Goal: Transaction & Acquisition: Book appointment/travel/reservation

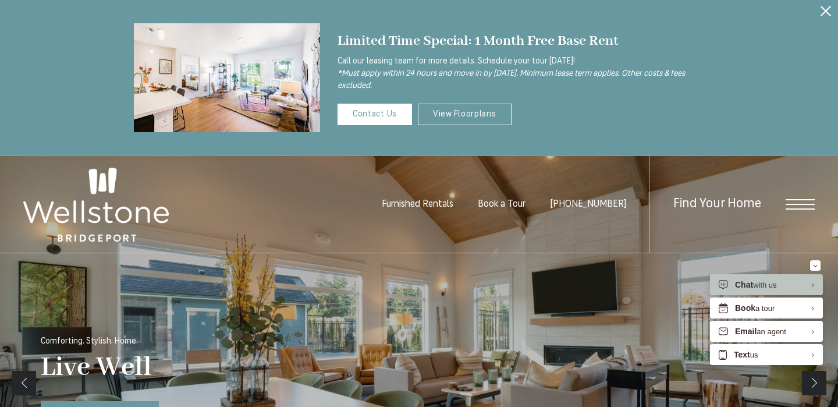
click at [704, 205] on span "Find Your Home" at bounding box center [717, 203] width 88 height 13
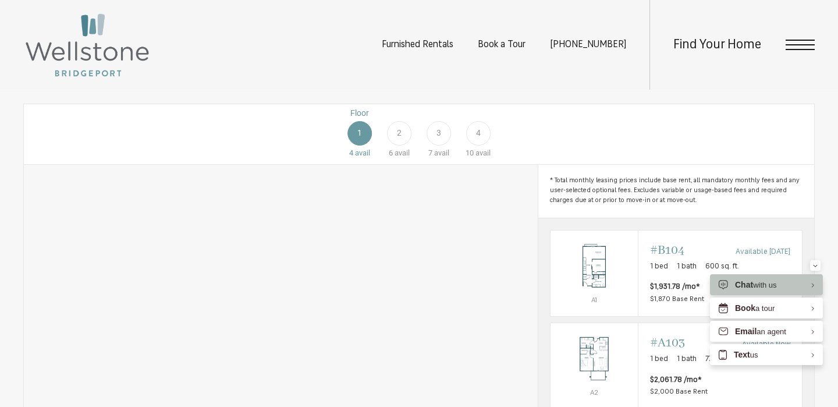
scroll to position [625, 0]
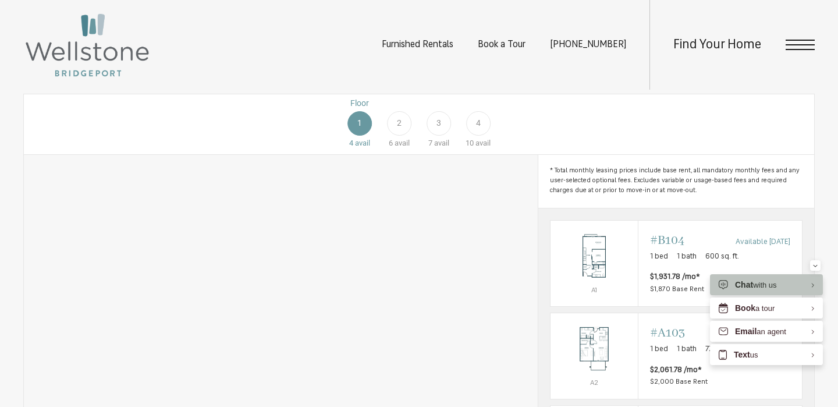
click at [399, 129] on span "2" at bounding box center [399, 123] width 5 height 12
click at [817, 267] on button "Minimize" at bounding box center [815, 265] width 10 height 10
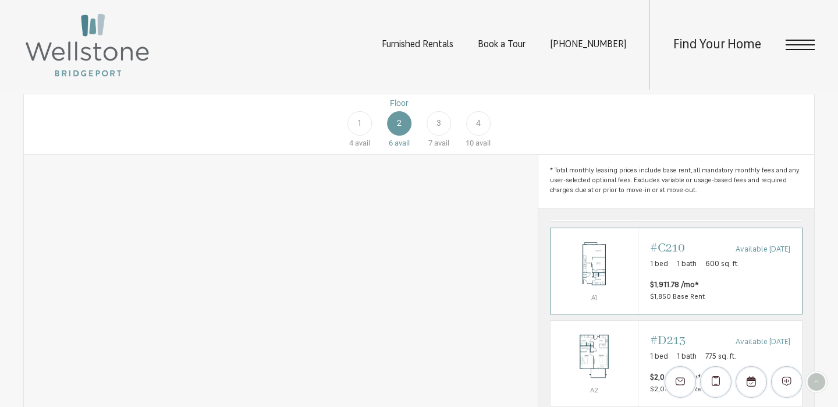
scroll to position [0, 0]
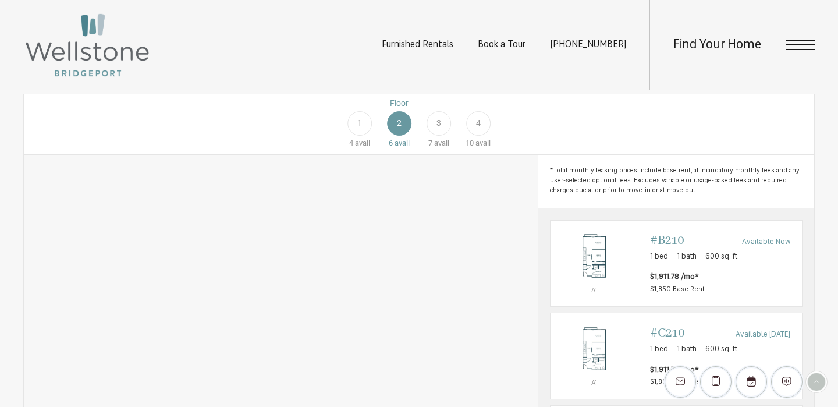
click at [352, 136] on div "1" at bounding box center [359, 123] width 24 height 24
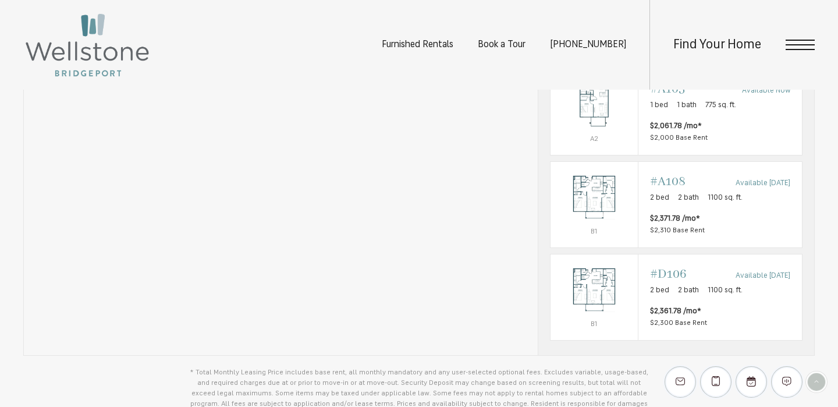
scroll to position [870, 0]
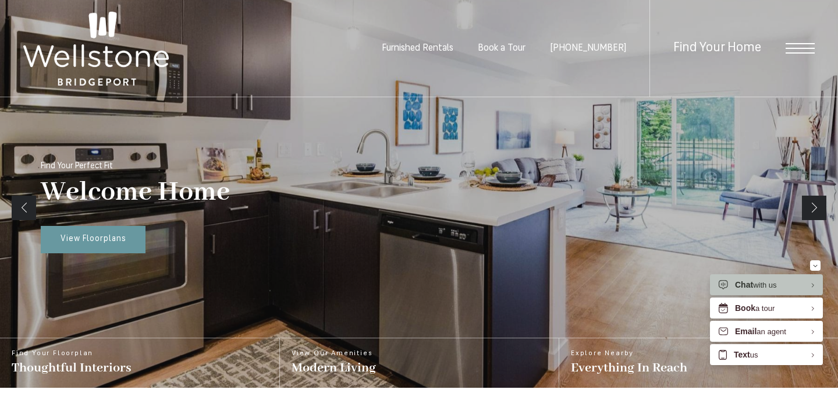
scroll to position [179, 0]
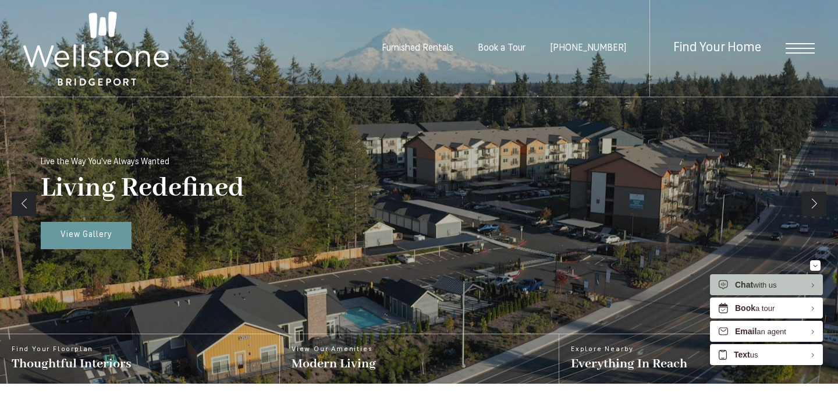
click at [712, 51] on span "Find Your Home" at bounding box center [717, 48] width 88 height 13
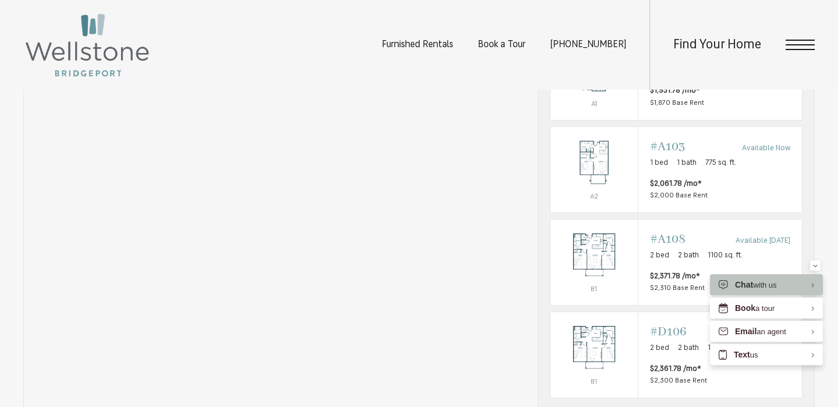
scroll to position [812, 0]
click at [815, 268] on div "Minimize" at bounding box center [815, 265] width 5 height 10
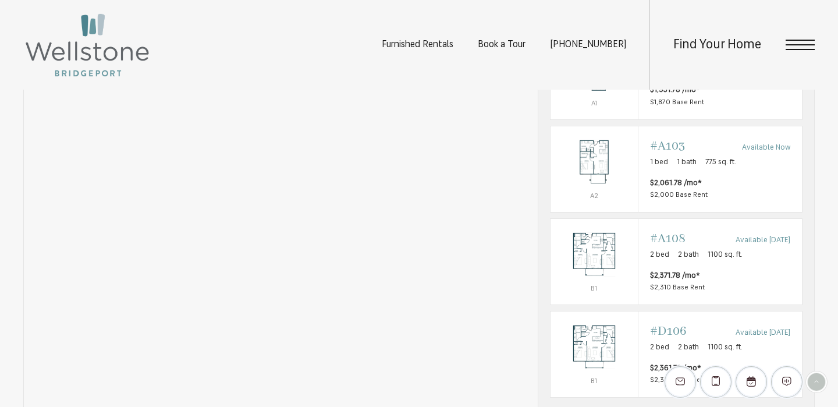
click at [815, 268] on section "Map Floorplans Bedrooms Studio 1 Bedroom 2 Bedroom" at bounding box center [419, 192] width 838 height 674
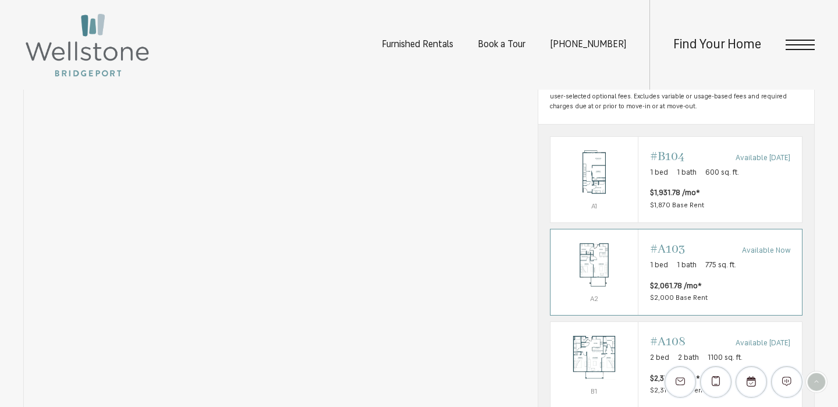
scroll to position [708, 0]
click at [686, 211] on span "$1,870 Base Rent" at bounding box center [677, 207] width 54 height 7
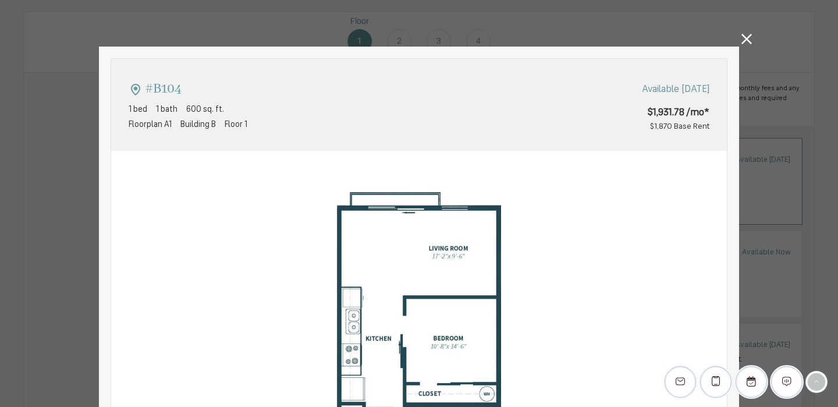
scroll to position [0, 0]
type input "**********"
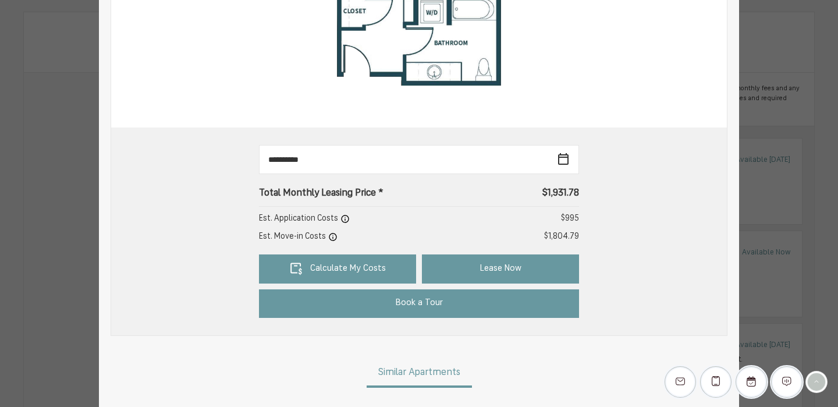
scroll to position [410, 0]
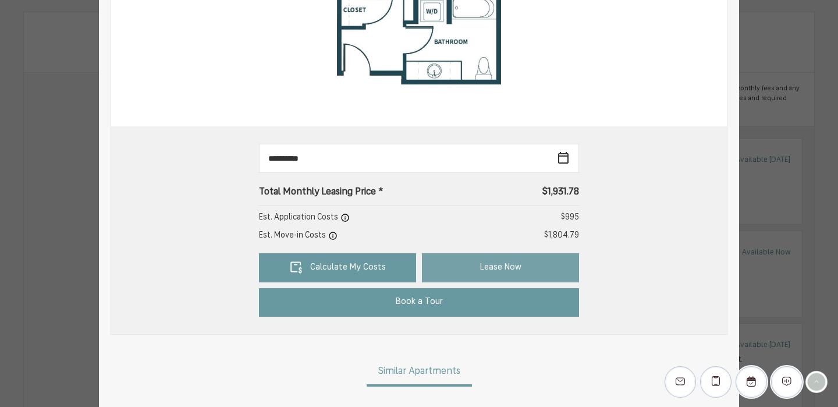
click at [502, 268] on link "Lease Now" at bounding box center [500, 267] width 157 height 29
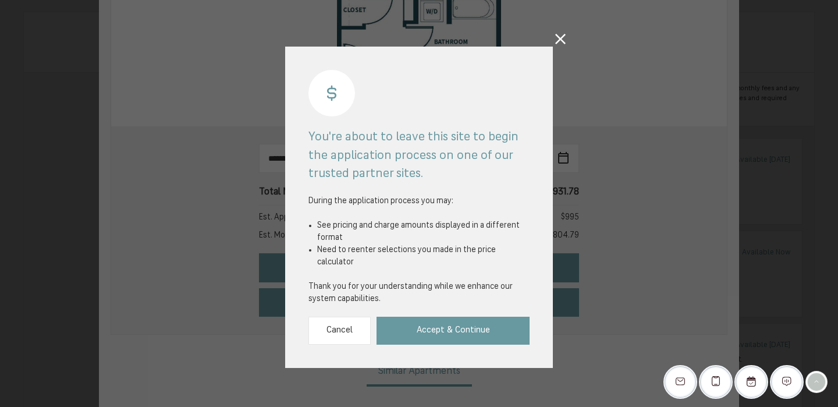
click at [559, 41] on icon at bounding box center [560, 39] width 10 height 10
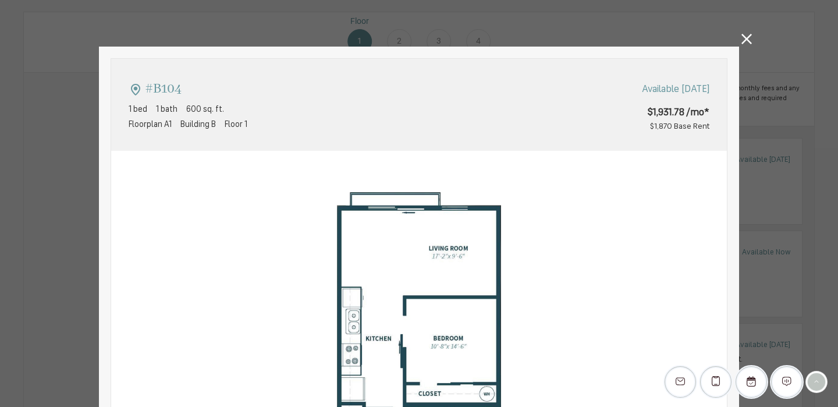
click at [748, 42] on icon at bounding box center [746, 39] width 10 height 10
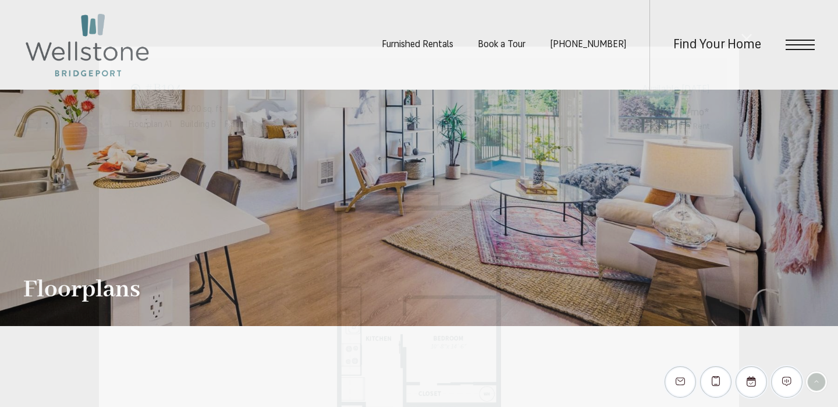
scroll to position [708, 0]
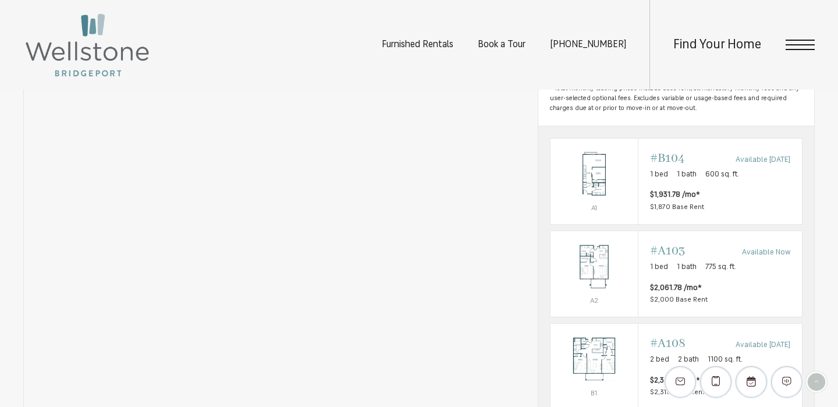
click at [783, 379] on icon "EliseAI Widget" at bounding box center [786, 380] width 9 height 9
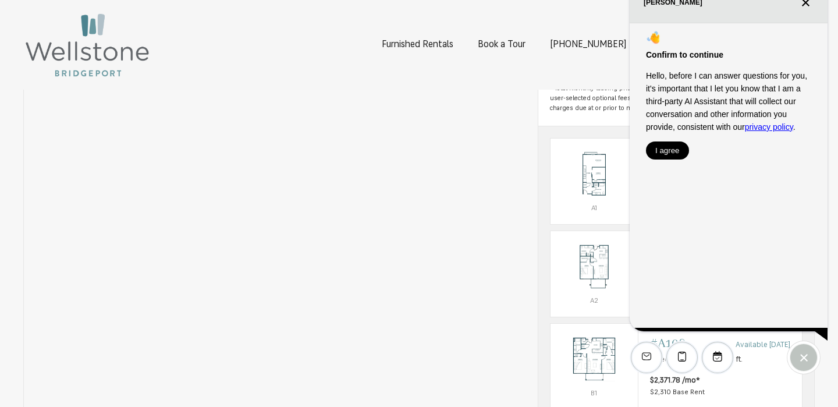
click at [667, 153] on button "I agree" at bounding box center [667, 150] width 43 height 18
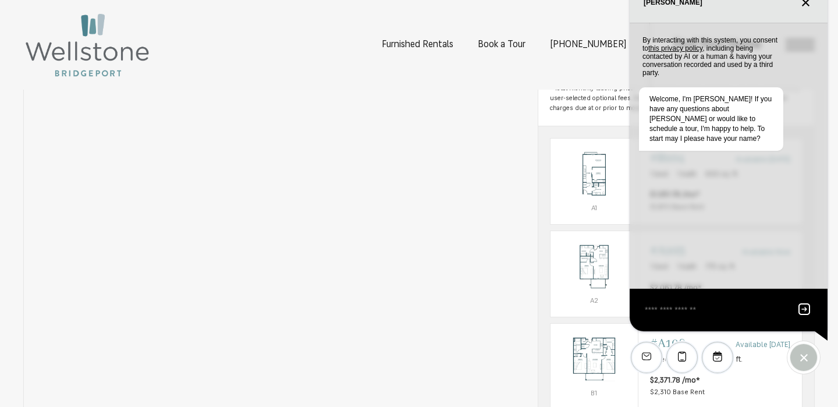
click at [722, 301] on div "EliseAI Widget" at bounding box center [729, 310] width 198 height 42
click at [725, 313] on textarea "EliseAI Widget" at bounding box center [715, 310] width 142 height 15
type textarea "**********"
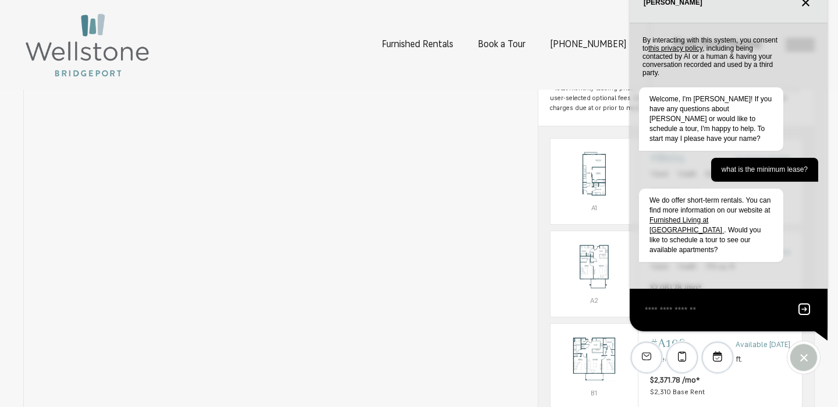
click at [708, 216] on link "Furnished Living at Wellstone" at bounding box center [686, 225] width 74 height 18
click at [808, 4] on icon "Close chat" at bounding box center [805, 2] width 6 height 6
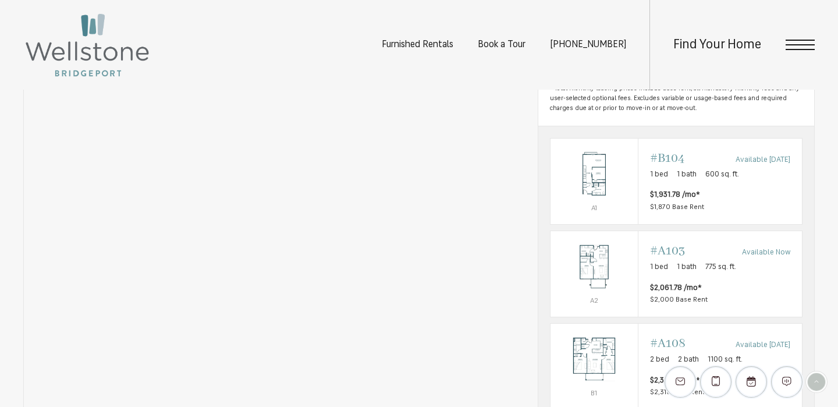
click at [788, 46] on span "Open Menu" at bounding box center [799, 45] width 29 height 10
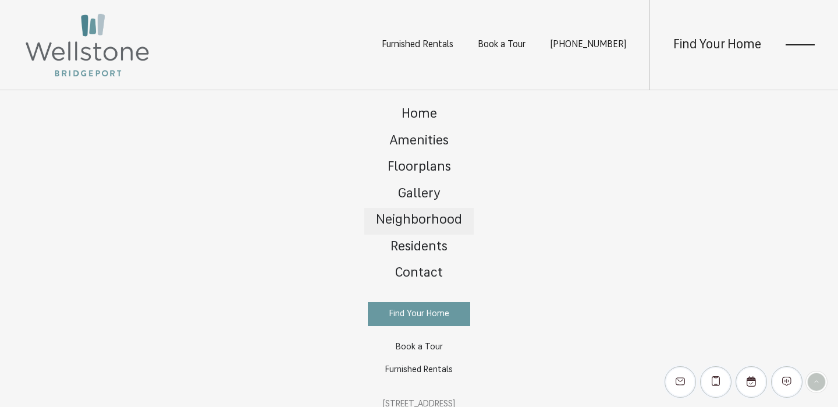
scroll to position [36, 0]
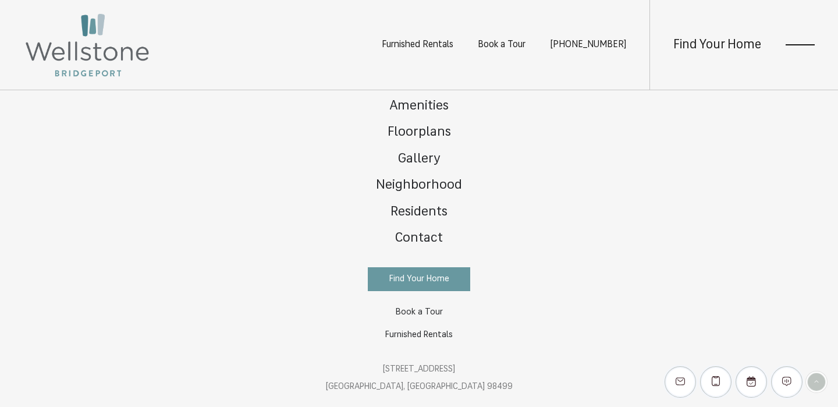
drag, startPoint x: 333, startPoint y: 346, endPoint x: 523, endPoint y: 384, distance: 194.0
click at [523, 384] on div "Home Amenities Floorplans Gallery Neighborhood Residents Contact" at bounding box center [419, 248] width 838 height 317
copy div "12535 Bridgeport Way SW Lakewood, WA 98499"
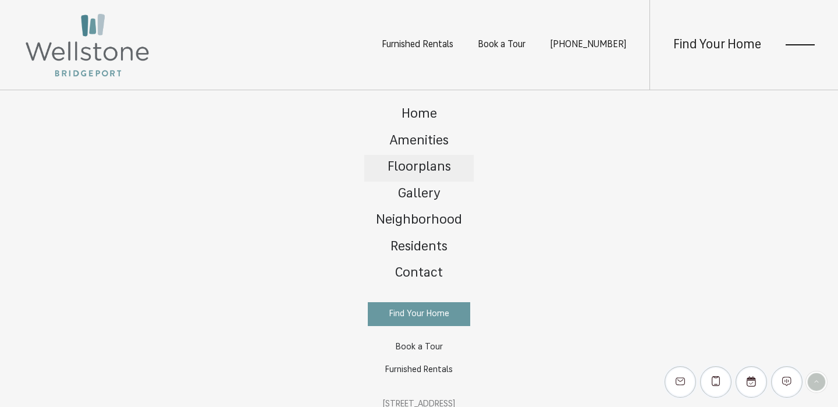
click at [432, 162] on span "Floorplans" at bounding box center [419, 167] width 63 height 13
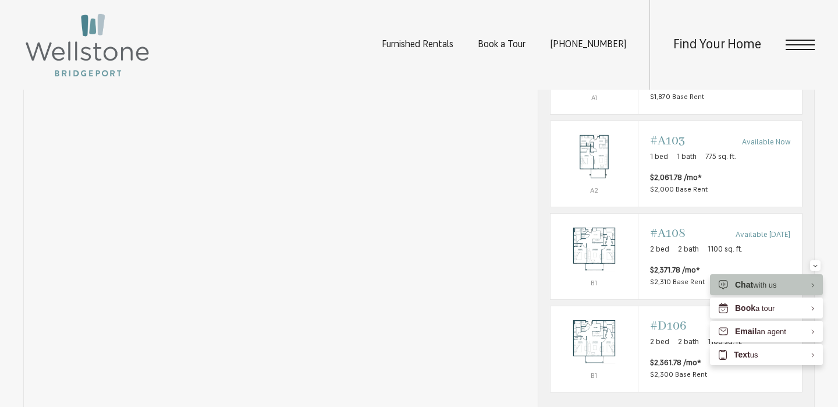
scroll to position [820, 0]
click at [811, 266] on button "Minimize" at bounding box center [815, 265] width 10 height 10
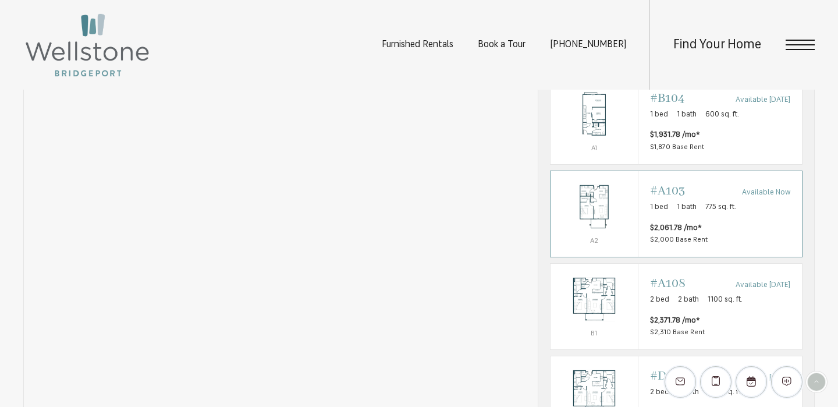
scroll to position [748, 0]
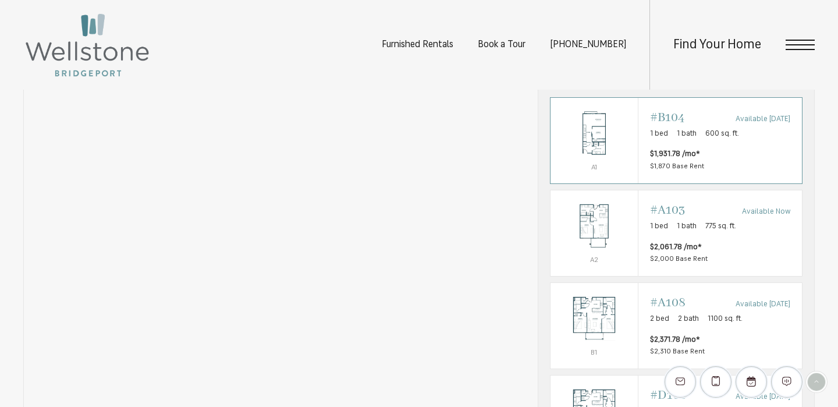
click at [628, 152] on img "View #B104" at bounding box center [593, 132] width 87 height 55
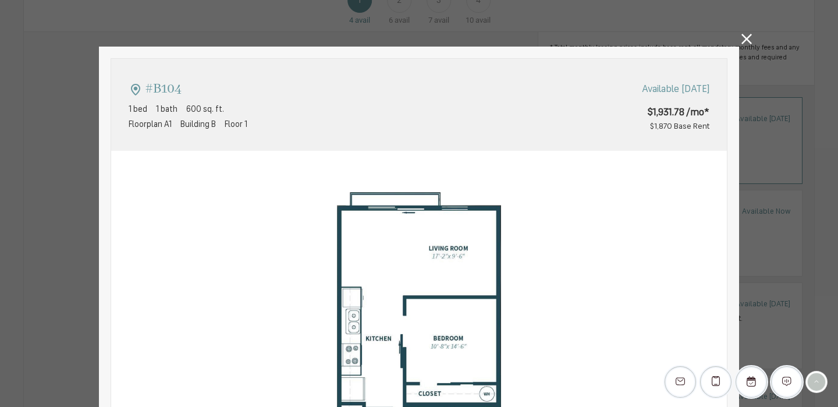
type input "**********"
click at [746, 38] on icon at bounding box center [746, 39] width 10 height 10
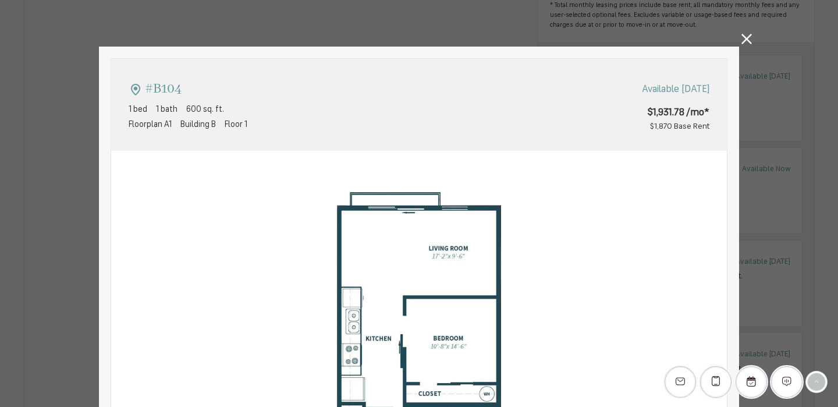
click at [743, 38] on icon at bounding box center [746, 39] width 10 height 10
